Goal: Task Accomplishment & Management: Use online tool/utility

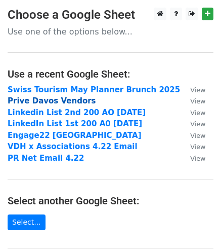
click at [28, 100] on strong "Prive Davos Vendors" at bounding box center [52, 100] width 89 height 9
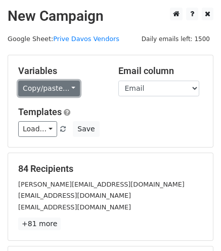
click at [66, 91] on link "Copy/paste..." at bounding box center [49, 89] width 62 height 16
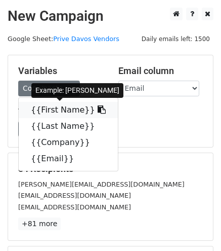
click at [57, 112] on link "{{First Name}}" at bounding box center [68, 110] width 99 height 16
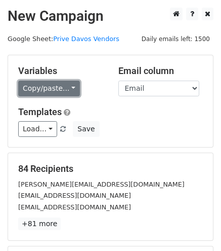
click at [66, 91] on link "Copy/paste..." at bounding box center [49, 89] width 62 height 16
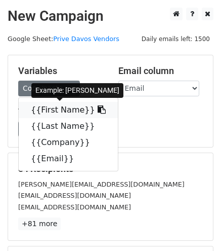
click at [46, 109] on link "{{First Name}}" at bounding box center [68, 110] width 99 height 16
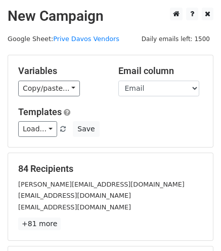
scroll to position [141, 0]
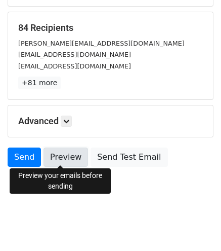
click at [68, 159] on link "Preview" at bounding box center [66, 156] width 45 height 19
click at [62, 157] on link "Preview" at bounding box center [66, 156] width 45 height 19
click at [60, 157] on link "Preview" at bounding box center [66, 156] width 45 height 19
click at [58, 155] on link "Preview" at bounding box center [66, 156] width 45 height 19
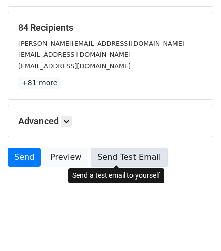
click at [102, 155] on link "Send Test Email" at bounding box center [129, 156] width 77 height 19
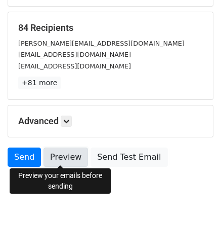
click at [60, 155] on link "Preview" at bounding box center [66, 156] width 45 height 19
click at [54, 160] on link "Preview" at bounding box center [66, 156] width 45 height 19
click at [60, 157] on link "Preview" at bounding box center [66, 156] width 45 height 19
click at [48, 159] on link "Preview" at bounding box center [66, 156] width 45 height 19
click at [52, 157] on link "Preview" at bounding box center [66, 156] width 45 height 19
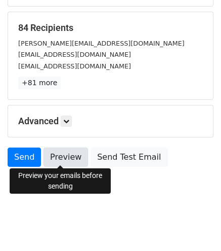
click at [56, 159] on link "Preview" at bounding box center [66, 156] width 45 height 19
click at [60, 156] on link "Preview" at bounding box center [66, 156] width 45 height 19
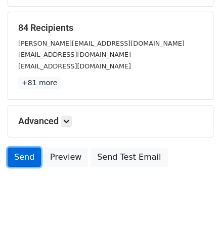
click at [25, 154] on link "Send" at bounding box center [24, 156] width 33 height 19
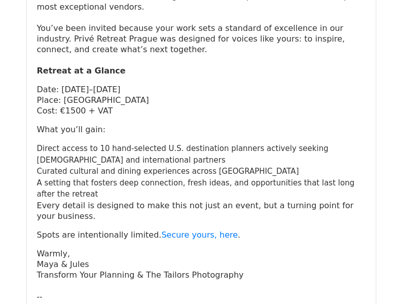
scroll to position [250, 0]
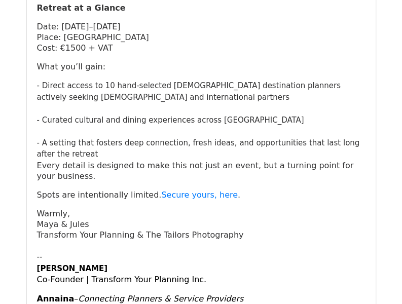
scroll to position [320, 0]
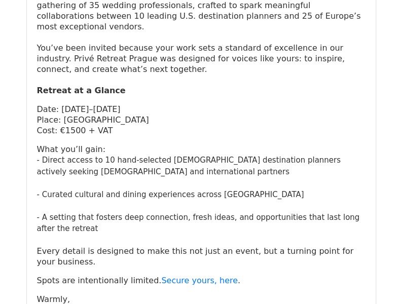
scroll to position [228, 0]
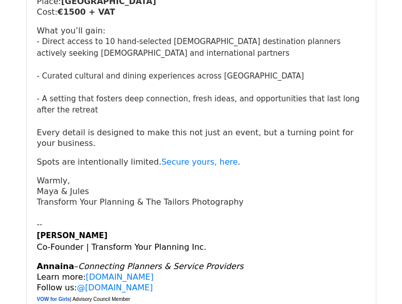
scroll to position [349, 0]
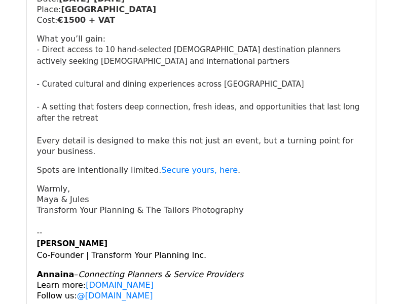
scroll to position [340, 0]
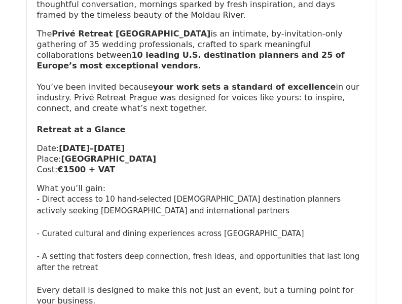
scroll to position [193, 0]
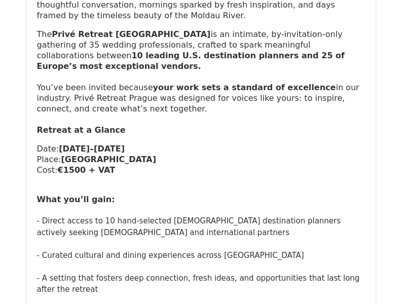
scroll to position [188, 0]
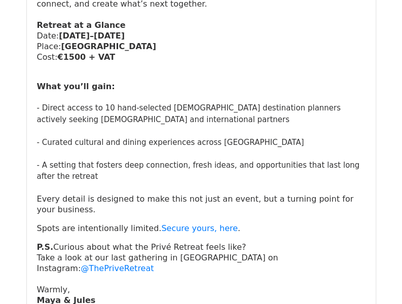
scroll to position [301, 0]
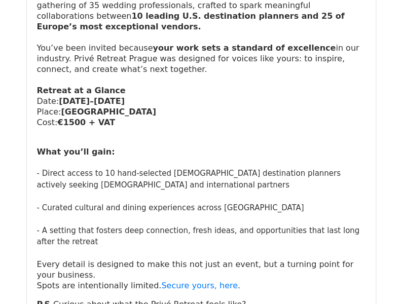
scroll to position [301, 0]
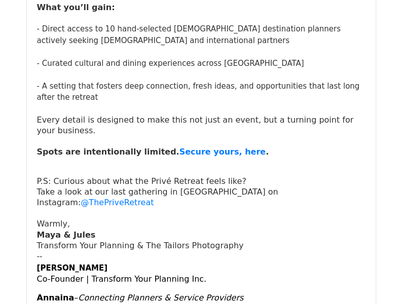
scroll to position [380, 0]
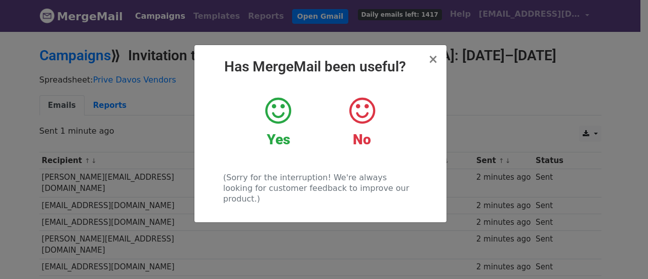
click at [282, 128] on div "Yes" at bounding box center [278, 122] width 68 height 53
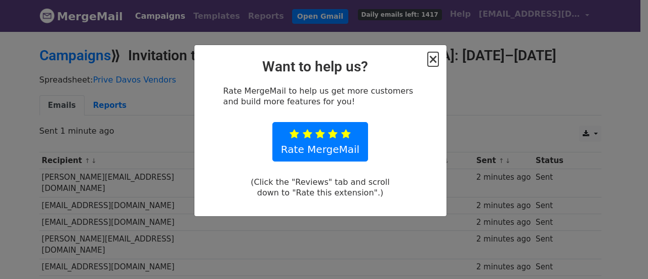
click at [431, 62] on span "×" at bounding box center [433, 59] width 10 height 14
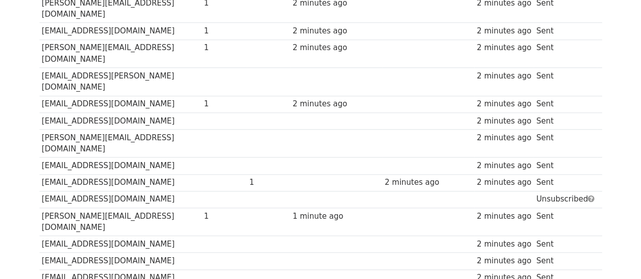
scroll to position [397, 0]
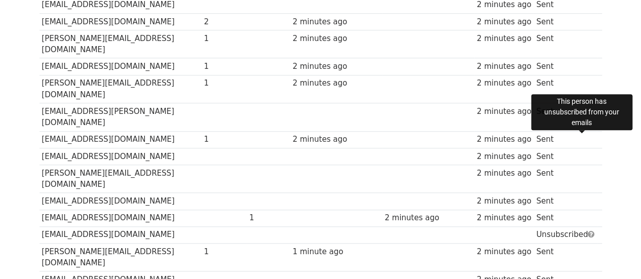
click at [588, 230] on span at bounding box center [591, 234] width 7 height 8
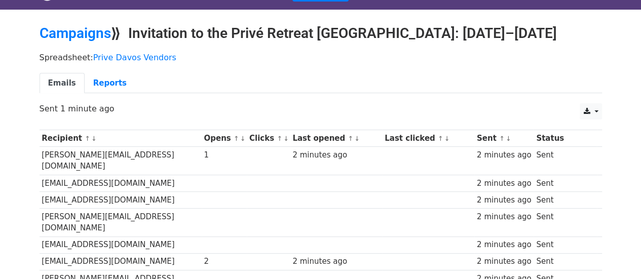
scroll to position [22, 0]
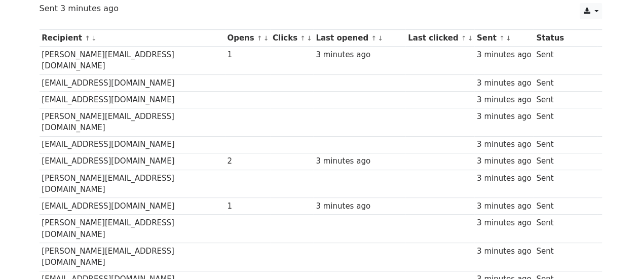
scroll to position [131, 0]
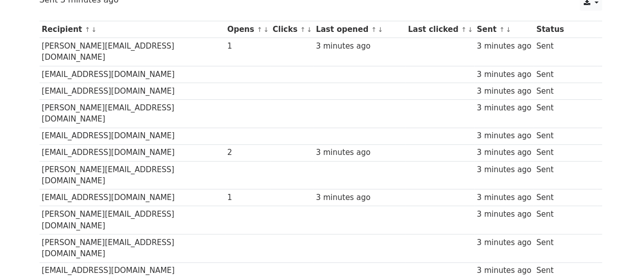
click at [300, 27] on small "↑ ↓" at bounding box center [305, 30] width 11 height 8
click at [306, 27] on link "↓" at bounding box center [309, 30] width 6 height 8
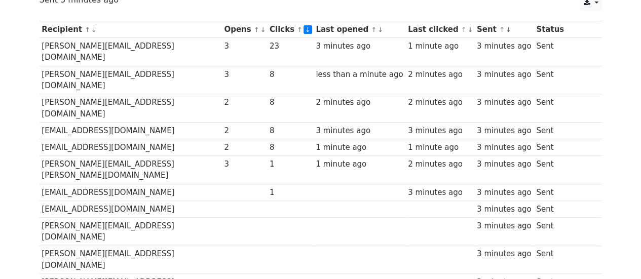
scroll to position [136, 0]
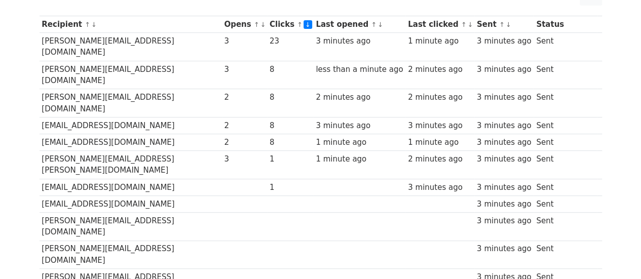
click at [254, 22] on link "↑" at bounding box center [257, 25] width 6 height 8
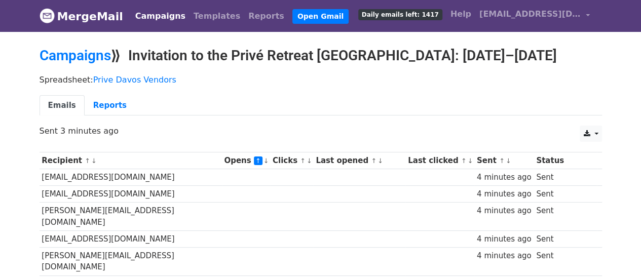
click at [263, 158] on link "↓" at bounding box center [266, 161] width 6 height 8
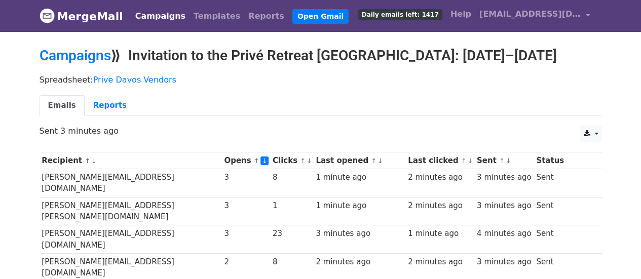
click at [467, 160] on link "↓" at bounding box center [470, 161] width 6 height 8
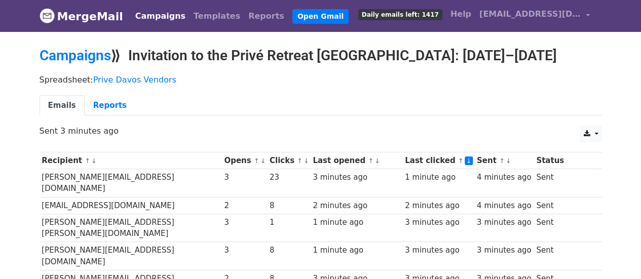
click at [464, 160] on link "↓" at bounding box center [468, 161] width 9 height 9
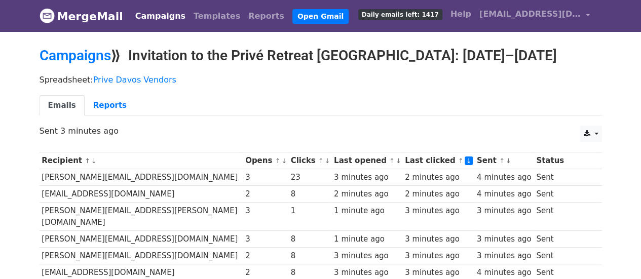
click at [464, 159] on link "↓" at bounding box center [468, 161] width 9 height 9
click at [458, 159] on link "↑" at bounding box center [461, 161] width 6 height 8
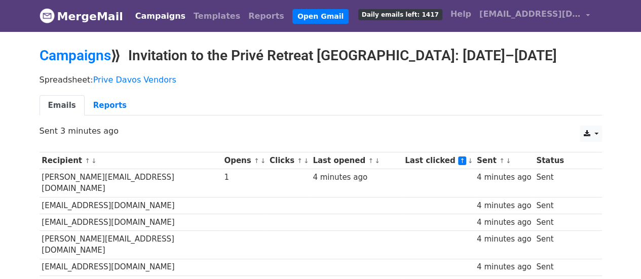
click at [467, 158] on link "↓" at bounding box center [470, 161] width 6 height 8
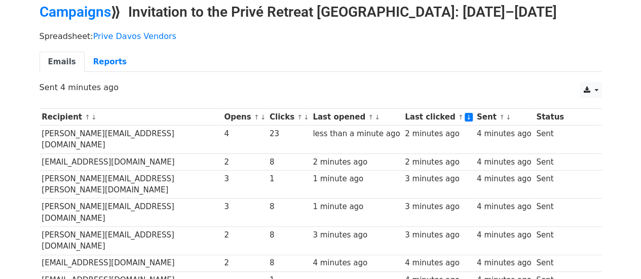
scroll to position [50, 0]
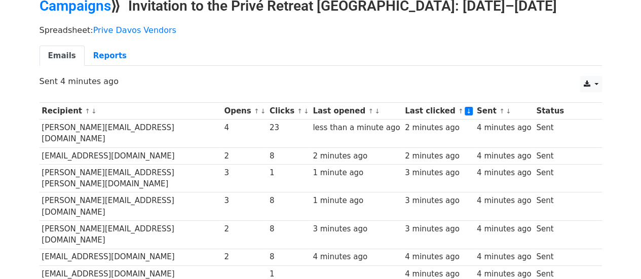
click at [297, 111] on link "↑" at bounding box center [300, 111] width 6 height 8
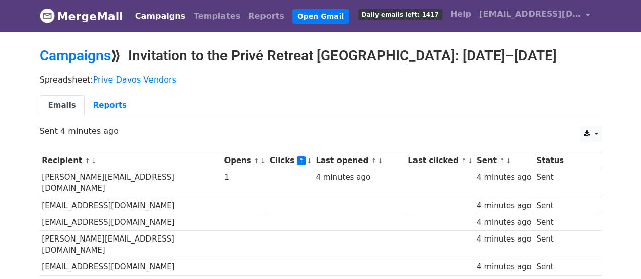
click at [306, 159] on link "↓" at bounding box center [309, 161] width 6 height 8
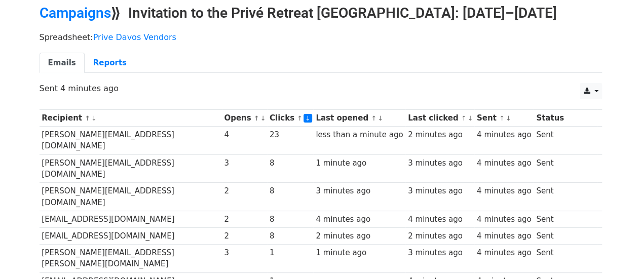
scroll to position [55, 0]
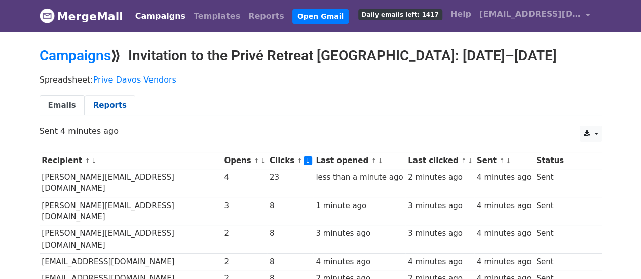
click at [106, 105] on link "Reports" at bounding box center [110, 105] width 51 height 21
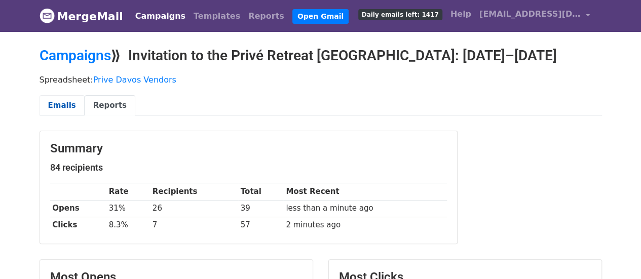
click at [58, 104] on link "Emails" at bounding box center [62, 105] width 45 height 21
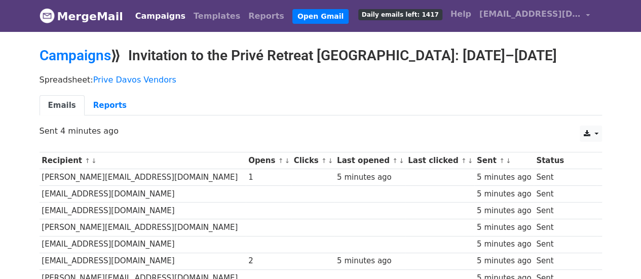
click at [321, 158] on link "↑" at bounding box center [324, 161] width 6 height 8
click at [392, 160] on small "↑ ↓" at bounding box center [397, 161] width 11 height 8
click at [392, 159] on link "↑" at bounding box center [395, 161] width 6 height 8
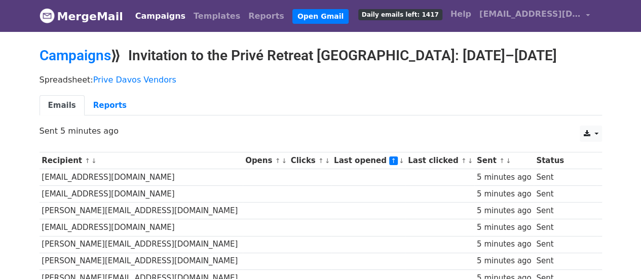
click at [389, 159] on link "↑" at bounding box center [393, 161] width 9 height 9
click at [399, 160] on link "↓" at bounding box center [402, 161] width 6 height 8
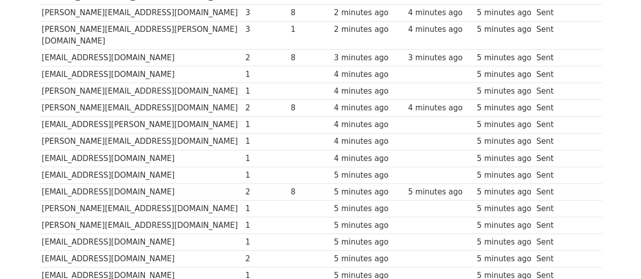
scroll to position [122, 0]
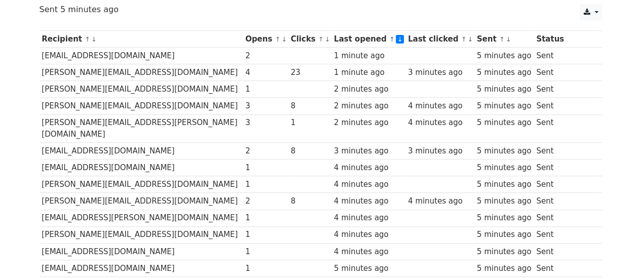
click at [325, 38] on link "↓" at bounding box center [328, 39] width 6 height 8
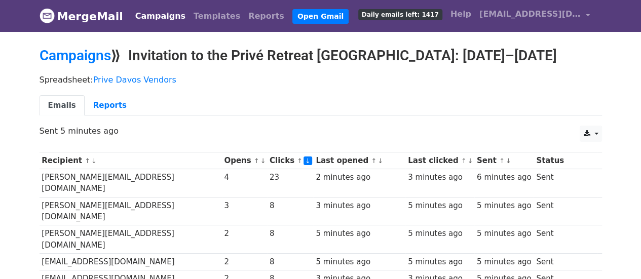
click at [371, 160] on link "↑" at bounding box center [374, 161] width 6 height 8
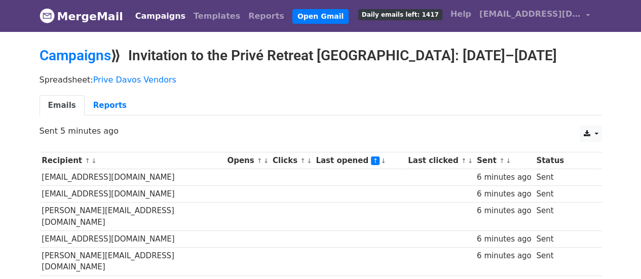
click at [380, 160] on link "↓" at bounding box center [383, 161] width 6 height 8
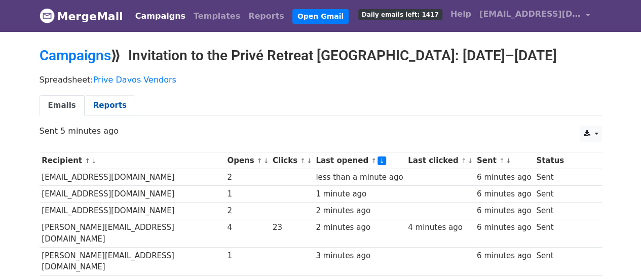
click at [107, 109] on link "Reports" at bounding box center [110, 105] width 51 height 21
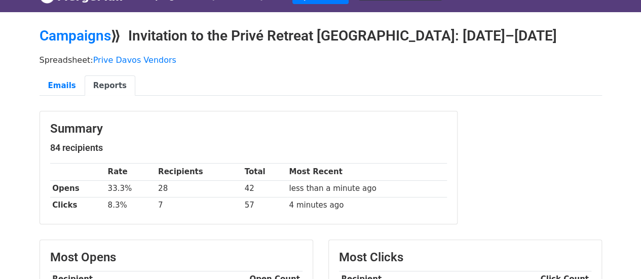
scroll to position [15, 0]
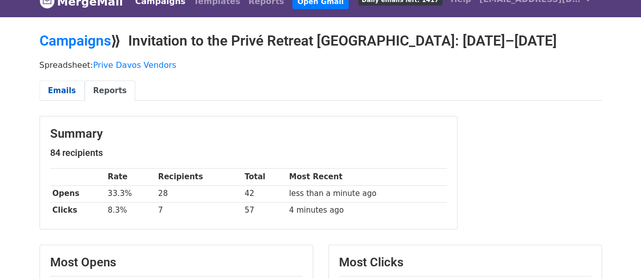
click at [55, 88] on link "Emails" at bounding box center [62, 91] width 45 height 21
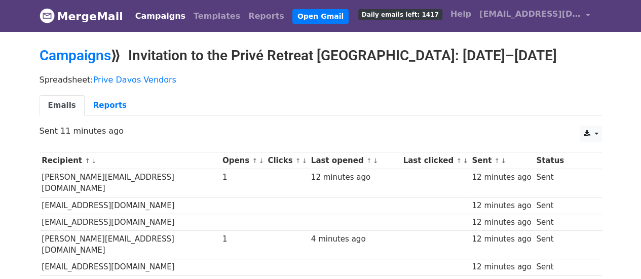
click at [372, 161] on link "↓" at bounding box center [375, 161] width 6 height 8
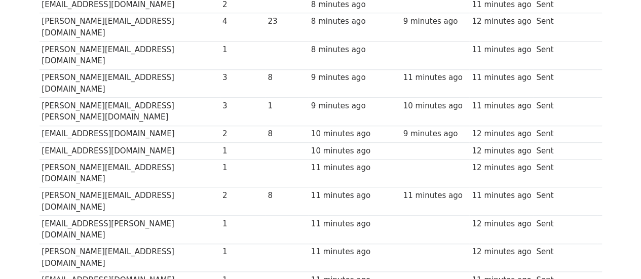
scroll to position [379, 0]
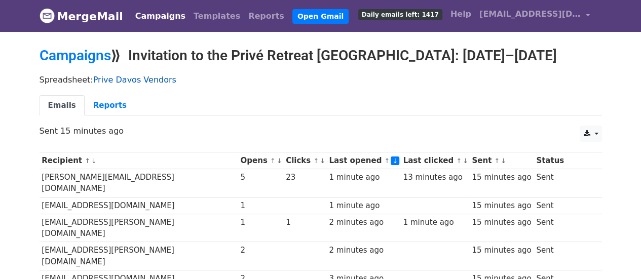
click at [112, 81] on link "Prive Davos Vendors" at bounding box center [134, 80] width 83 height 10
click at [94, 98] on link "Reports" at bounding box center [110, 105] width 51 height 21
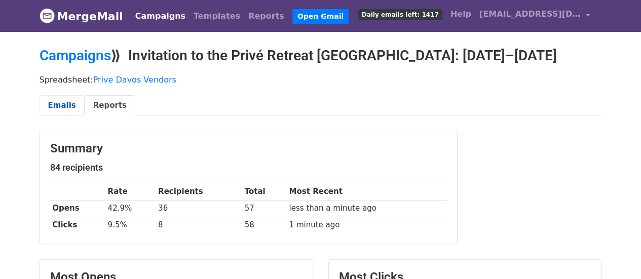
click at [61, 101] on link "Emails" at bounding box center [62, 105] width 45 height 21
click at [58, 101] on link "Emails" at bounding box center [62, 105] width 45 height 21
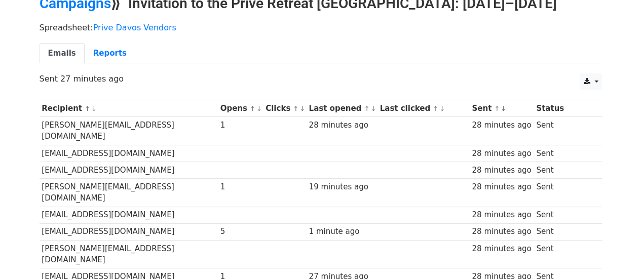
scroll to position [54, 0]
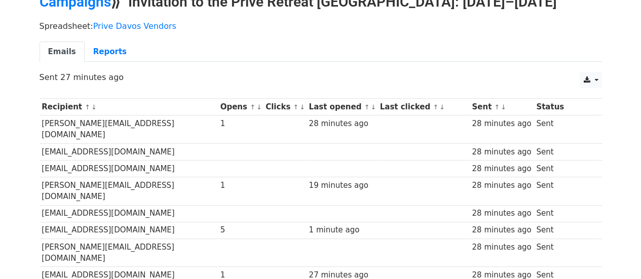
click at [370, 107] on link "↓" at bounding box center [373, 107] width 6 height 8
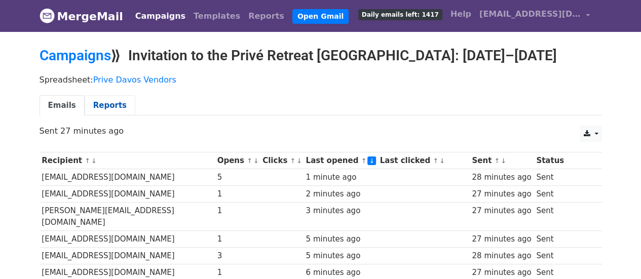
click at [99, 105] on link "Reports" at bounding box center [110, 105] width 51 height 21
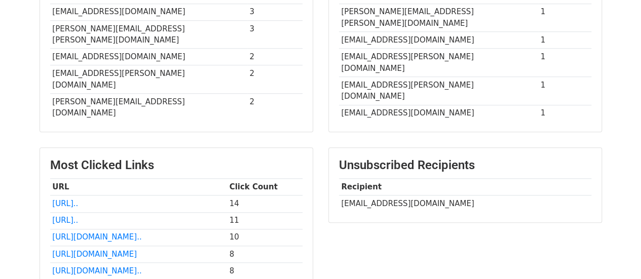
scroll to position [422, 0]
click at [78, 215] on link "https://thetailorsphotograp..." at bounding box center [65, 219] width 26 height 9
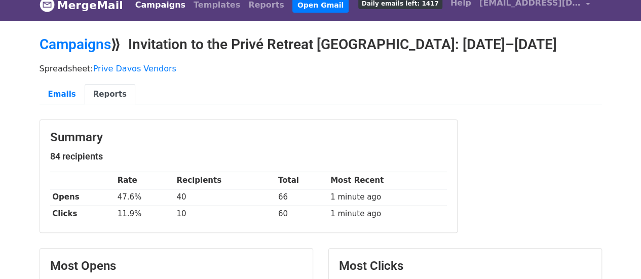
scroll to position [0, 0]
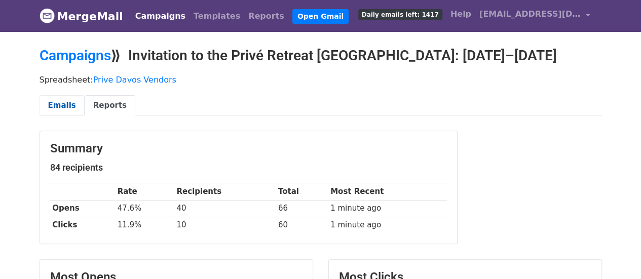
click at [63, 102] on link "Emails" at bounding box center [62, 105] width 45 height 21
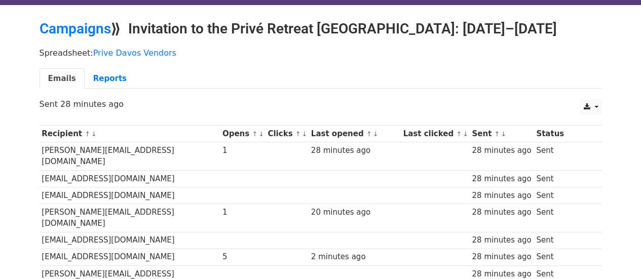
scroll to position [29, 0]
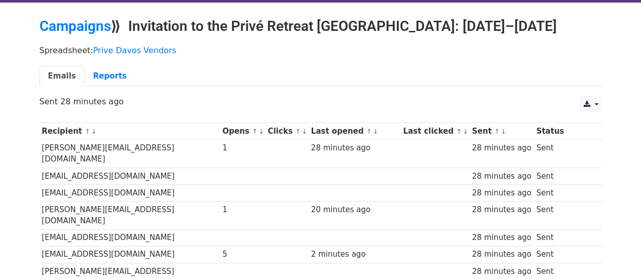
click at [366, 130] on link "↑" at bounding box center [369, 132] width 6 height 8
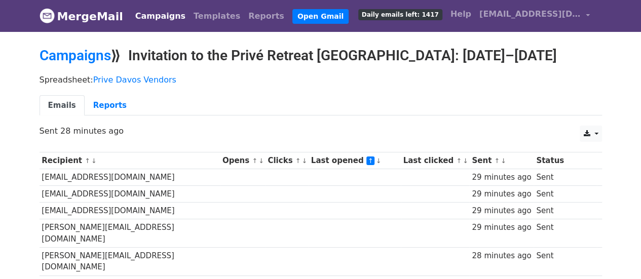
click at [375, 158] on link "↓" at bounding box center [378, 161] width 6 height 8
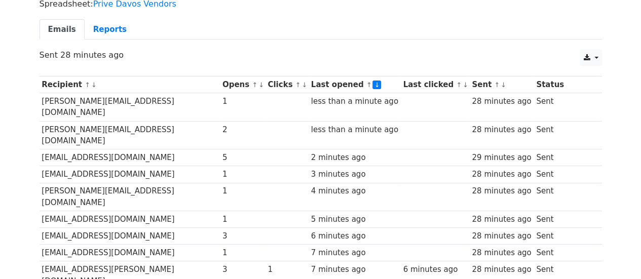
scroll to position [77, 0]
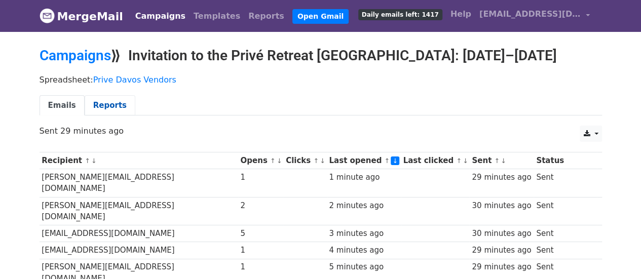
click at [105, 105] on link "Reports" at bounding box center [110, 105] width 51 height 21
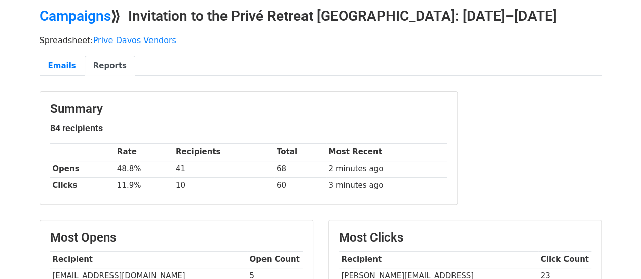
scroll to position [13, 0]
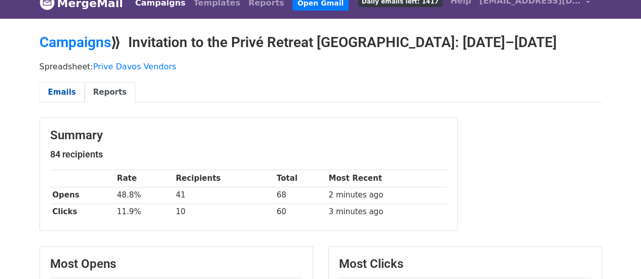
click at [58, 92] on link "Emails" at bounding box center [62, 92] width 45 height 21
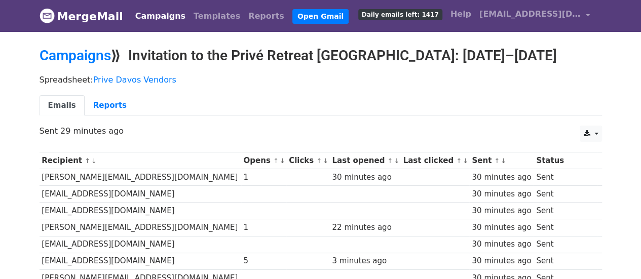
click at [394, 161] on link "↓" at bounding box center [397, 161] width 6 height 8
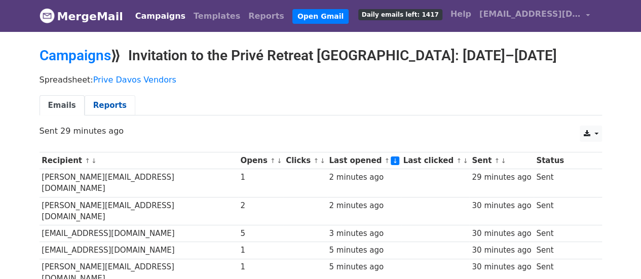
click at [104, 104] on link "Reports" at bounding box center [110, 105] width 51 height 21
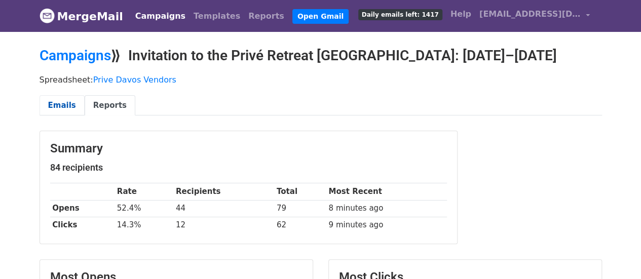
click at [60, 106] on link "Emails" at bounding box center [62, 105] width 45 height 21
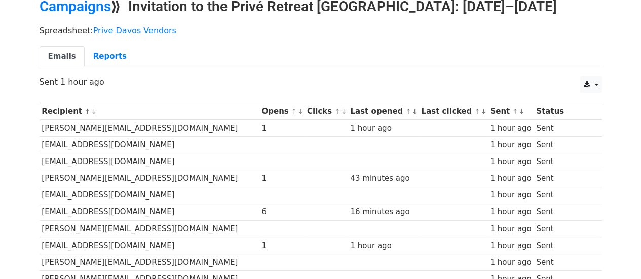
scroll to position [50, 0]
click at [412, 109] on link "↓" at bounding box center [415, 111] width 6 height 8
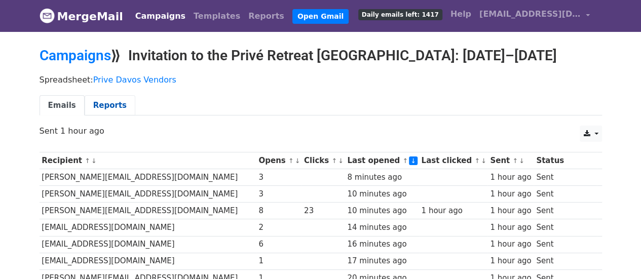
click at [103, 106] on link "Reports" at bounding box center [110, 105] width 51 height 21
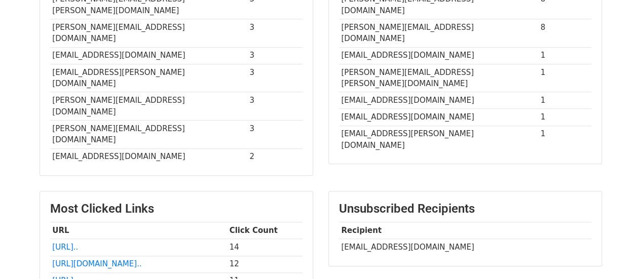
scroll to position [382, 0]
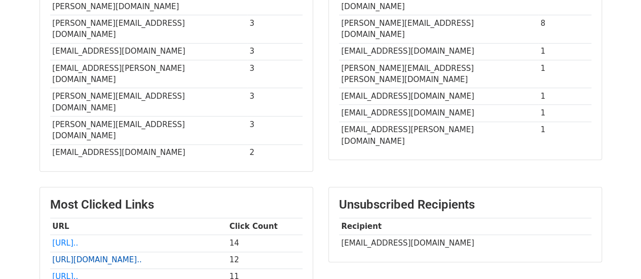
click at [86, 255] on link "https://www.instagram.com/s..." at bounding box center [96, 259] width 89 height 9
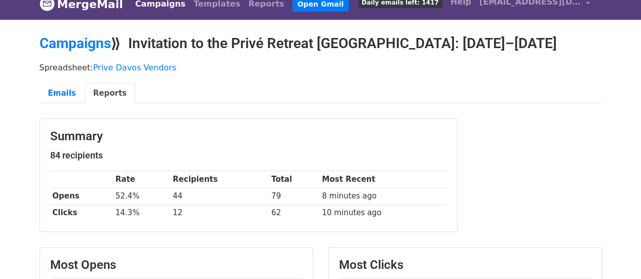
scroll to position [0, 0]
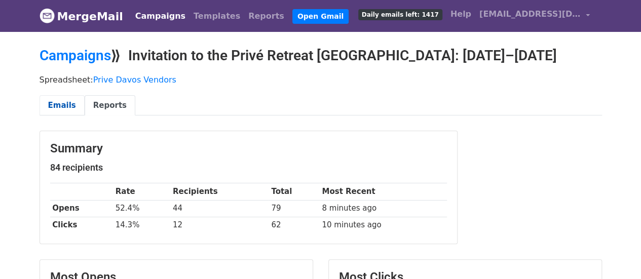
click at [63, 98] on link "Emails" at bounding box center [62, 105] width 45 height 21
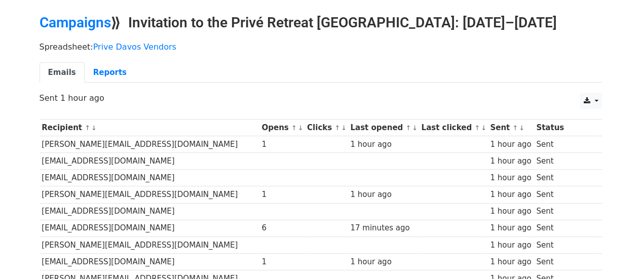
scroll to position [35, 0]
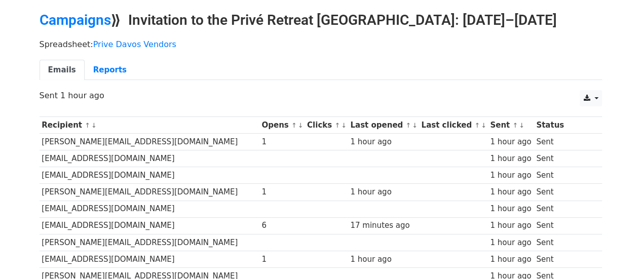
click at [412, 123] on link "↓" at bounding box center [415, 126] width 6 height 8
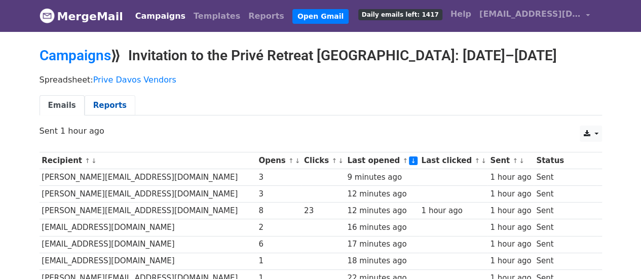
click at [99, 104] on link "Reports" at bounding box center [110, 105] width 51 height 21
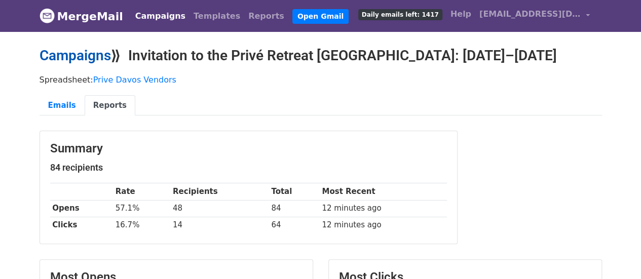
click at [68, 50] on link "Campaigns" at bounding box center [75, 55] width 71 height 17
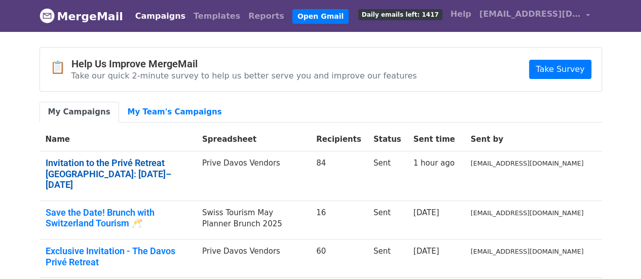
click at [103, 165] on link "Invitation to the Privé Retreat [GEOGRAPHIC_DATA]: [DATE]–[DATE]" at bounding box center [118, 174] width 144 height 33
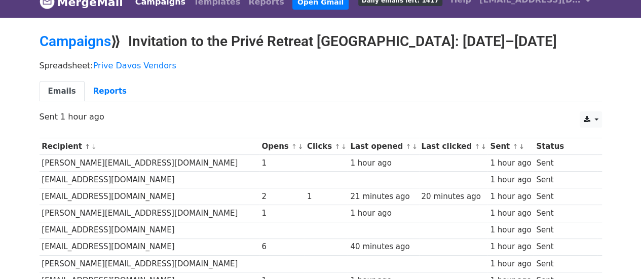
scroll to position [15, 0]
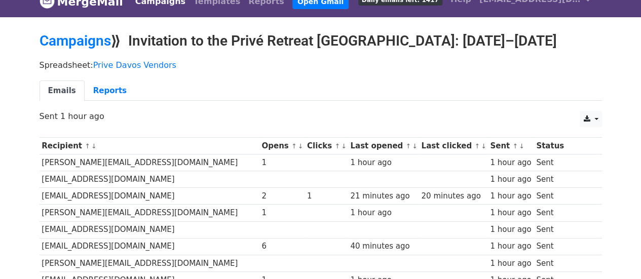
click at [412, 145] on link "↓" at bounding box center [415, 146] width 6 height 8
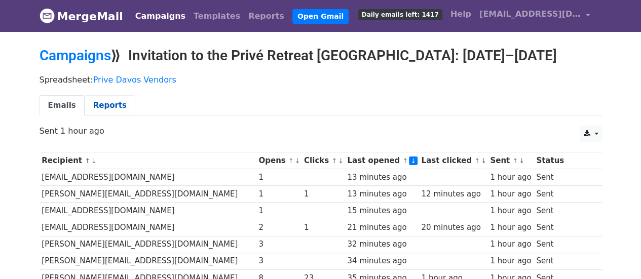
click at [98, 107] on link "Reports" at bounding box center [110, 105] width 51 height 21
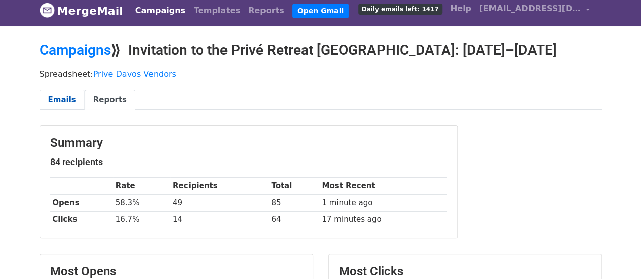
scroll to position [3, 0]
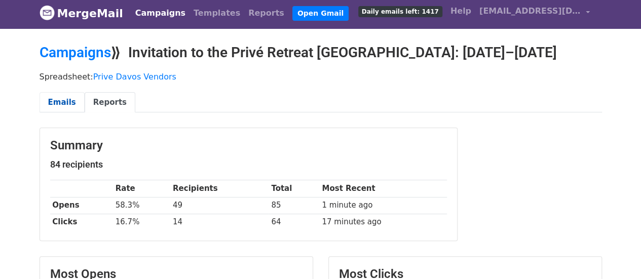
click at [55, 97] on link "Emails" at bounding box center [62, 102] width 45 height 21
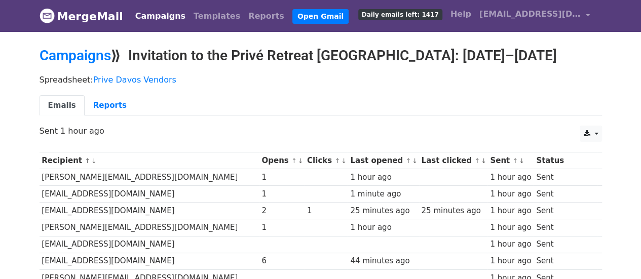
click at [341, 158] on link "↓" at bounding box center [344, 161] width 6 height 8
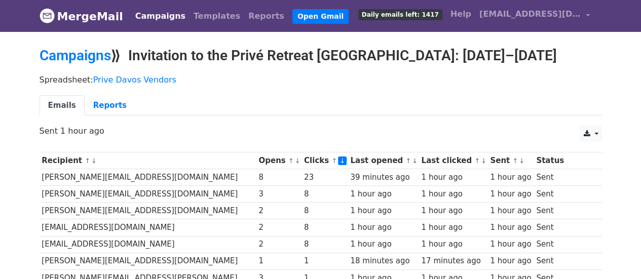
click at [412, 160] on link "↓" at bounding box center [415, 161] width 6 height 8
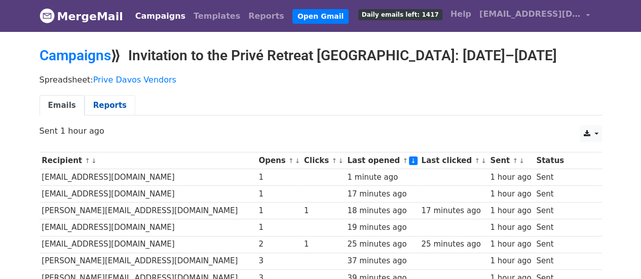
click at [106, 105] on link "Reports" at bounding box center [110, 105] width 51 height 21
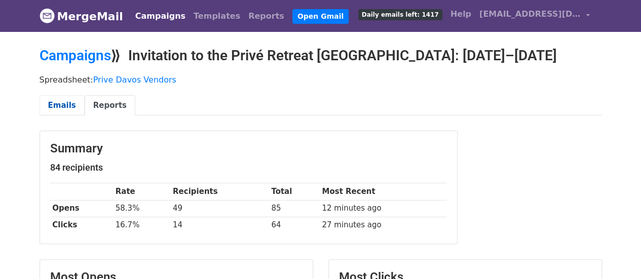
click at [61, 102] on link "Emails" at bounding box center [62, 105] width 45 height 21
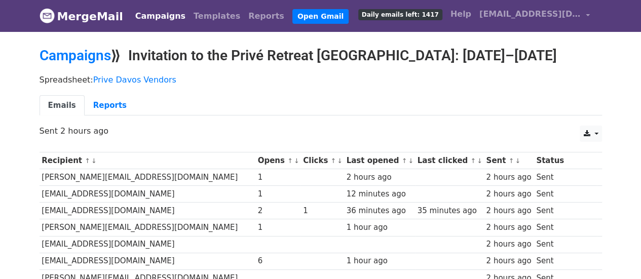
click at [408, 157] on link "↓" at bounding box center [411, 161] width 6 height 8
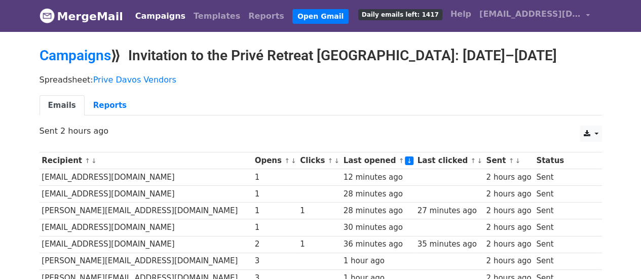
click at [327, 158] on link "↑" at bounding box center [330, 161] width 6 height 8
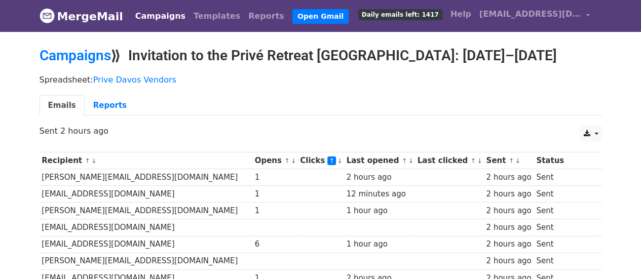
click at [337, 158] on link "↓" at bounding box center [340, 161] width 6 height 8
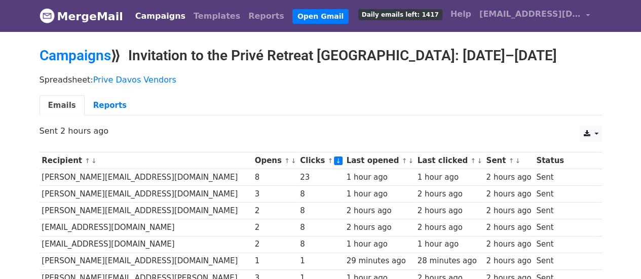
click at [327, 158] on small "↑ ↓" at bounding box center [334, 161] width 14 height 8
click at [408, 159] on link "↓" at bounding box center [411, 161] width 6 height 8
